Goal: Use online tool/utility: Utilize a website feature to perform a specific function

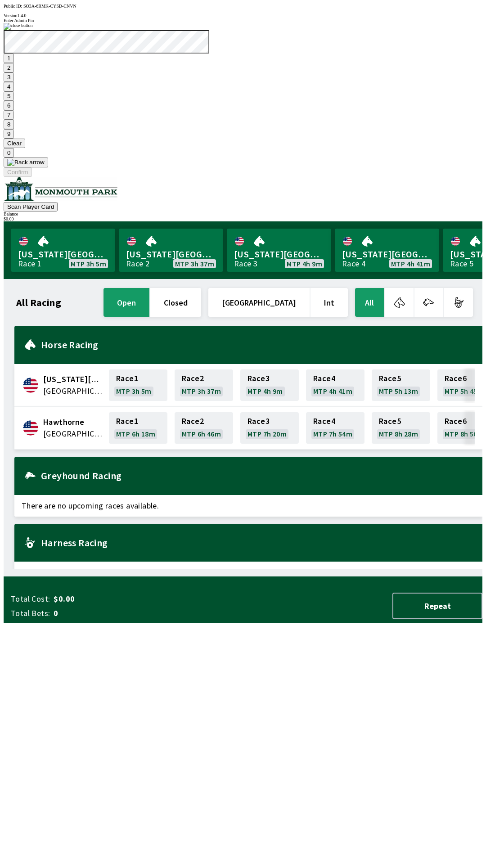
click at [14, 63] on button "1" at bounding box center [9, 58] width 10 height 9
click at [14, 139] on button "9" at bounding box center [9, 133] width 10 height 9
click at [14, 120] on button "7" at bounding box center [9, 114] width 10 height 9
click at [14, 82] on button "3" at bounding box center [9, 76] width 10 height 9
click at [32, 177] on button "Confirm" at bounding box center [18, 171] width 28 height 9
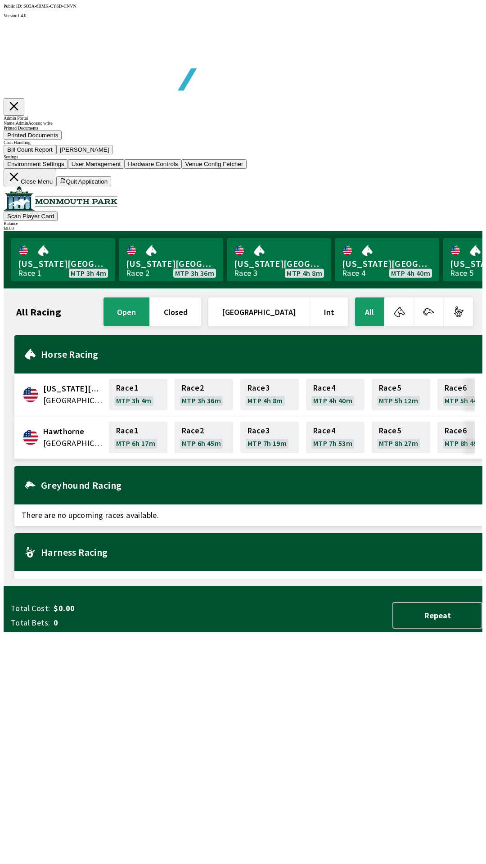
click at [56, 154] on button "Bill Count Report" at bounding box center [30, 149] width 53 height 9
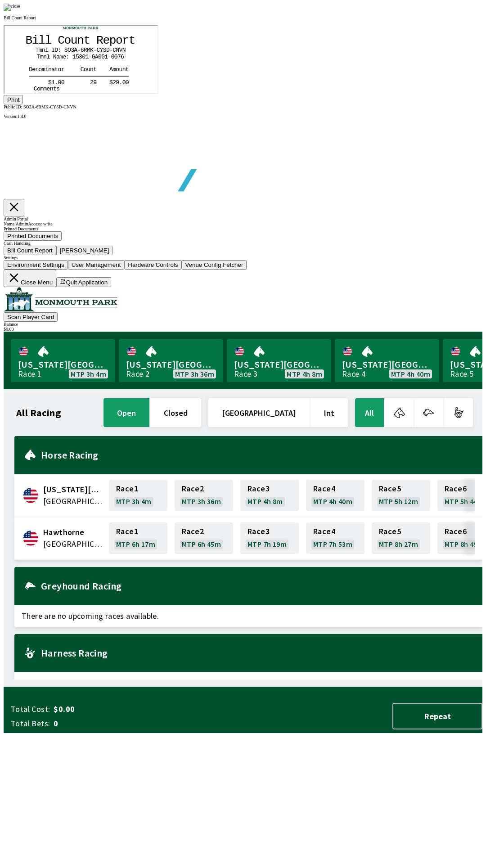
scroll to position [105, 0]
click at [23, 104] on button "Print" at bounding box center [13, 99] width 19 height 9
click at [20, 11] on img at bounding box center [12, 7] width 17 height 7
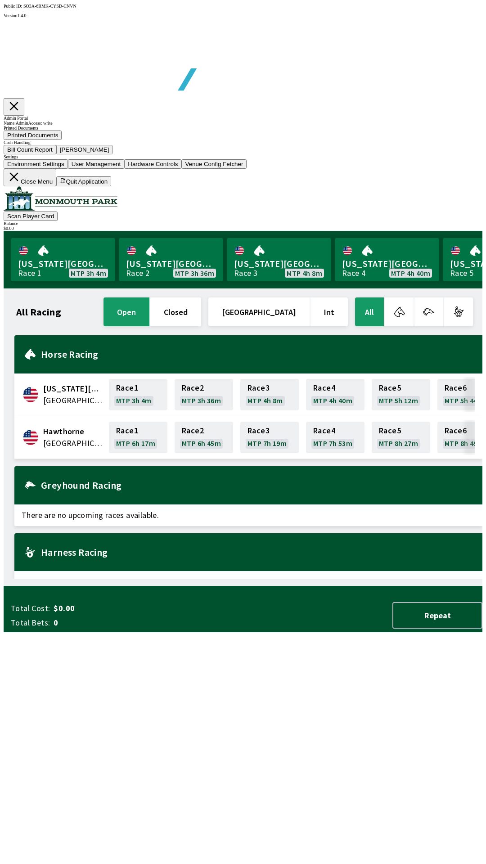
click at [113, 154] on button "[PERSON_NAME]" at bounding box center [84, 149] width 57 height 9
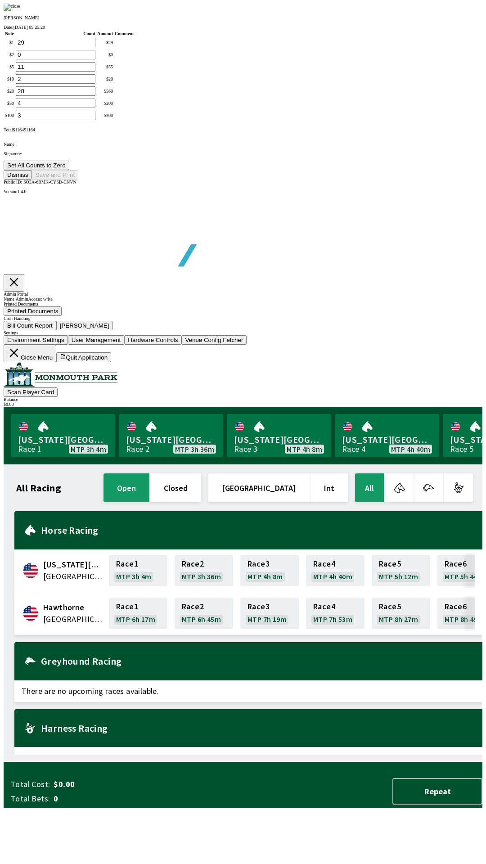
click at [69, 170] on button "Set All Counts to Zero" at bounding box center [37, 165] width 66 height 9
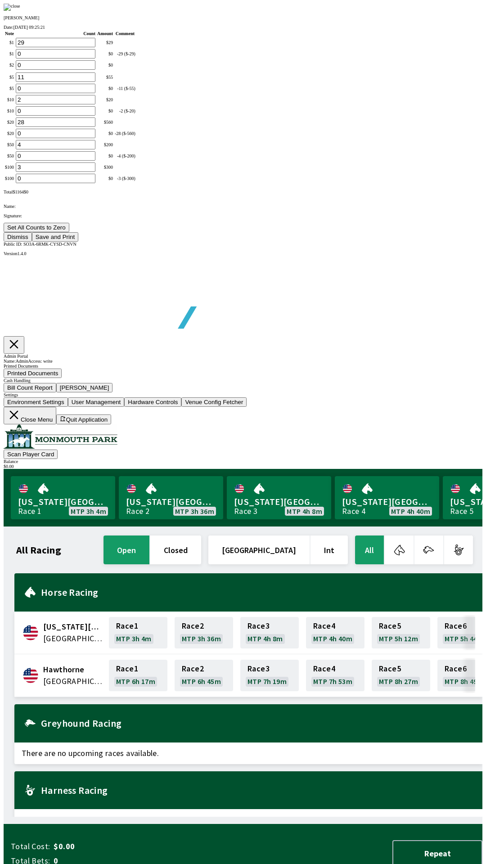
click at [78, 242] on button "Save and Print" at bounding box center [55, 236] width 46 height 9
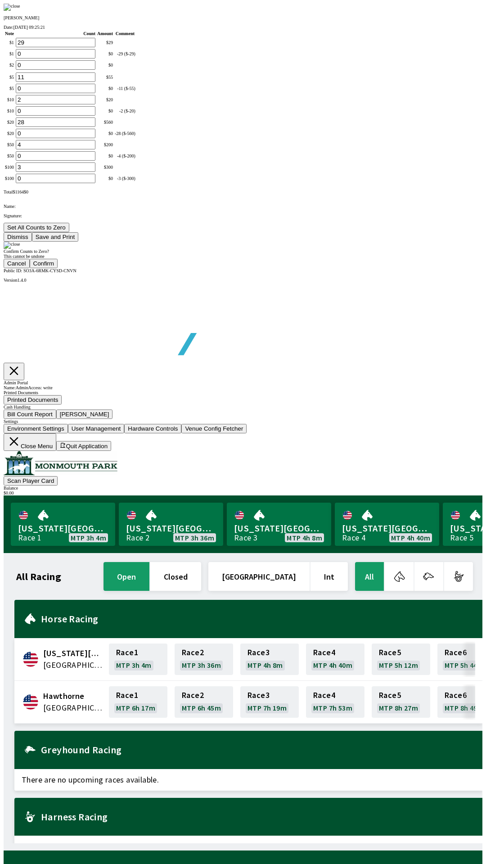
click at [58, 268] on button "Confirm" at bounding box center [44, 263] width 28 height 9
type input "0"
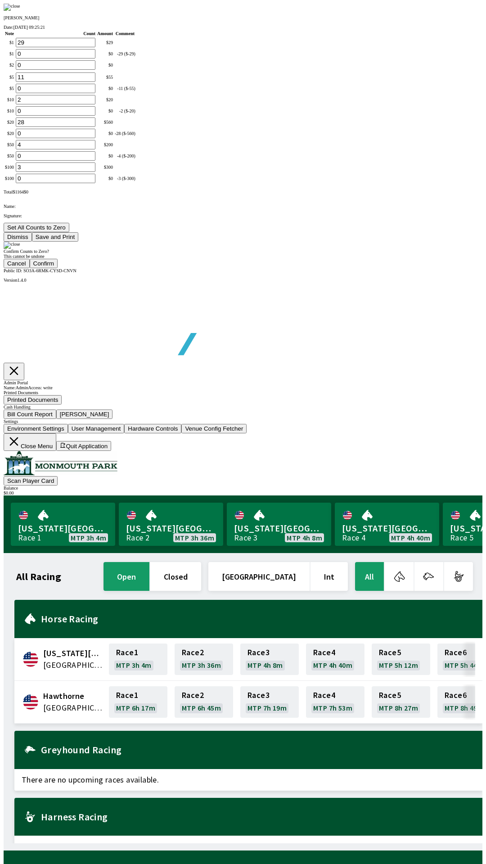
type input "0"
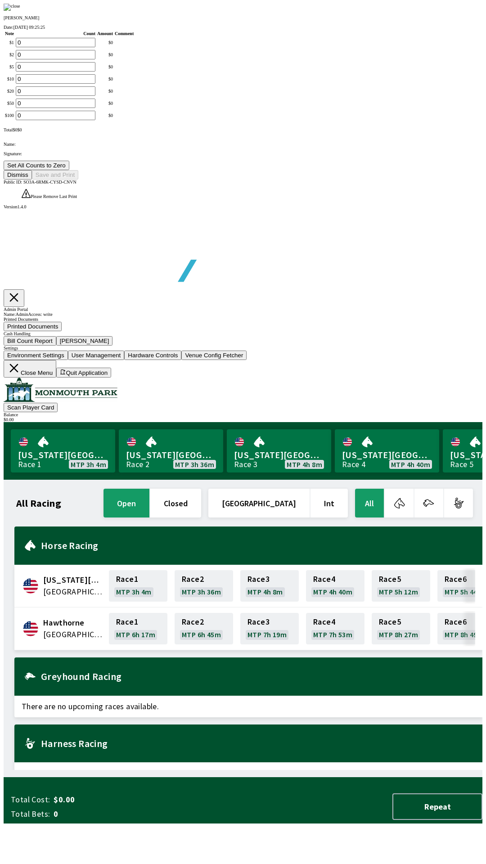
click at [32, 180] on button "Dismiss" at bounding box center [18, 174] width 28 height 9
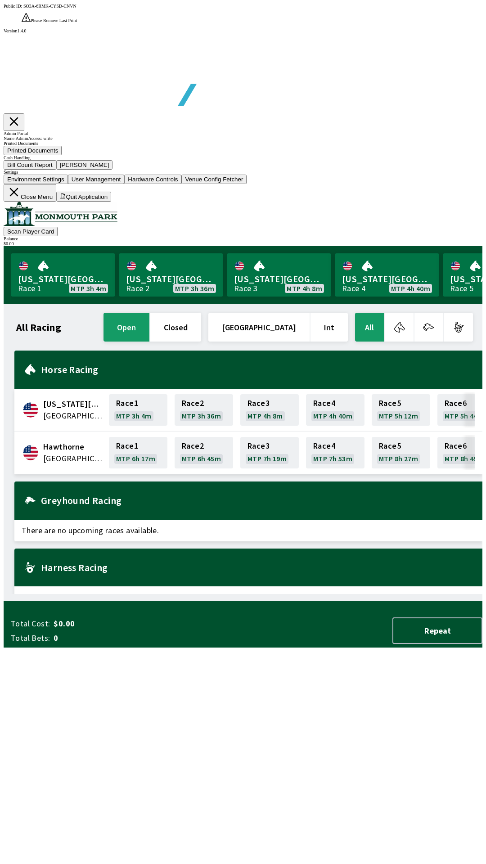
click at [56, 202] on button "Close Menu" at bounding box center [30, 193] width 53 height 18
